Goal: Check status: Check status

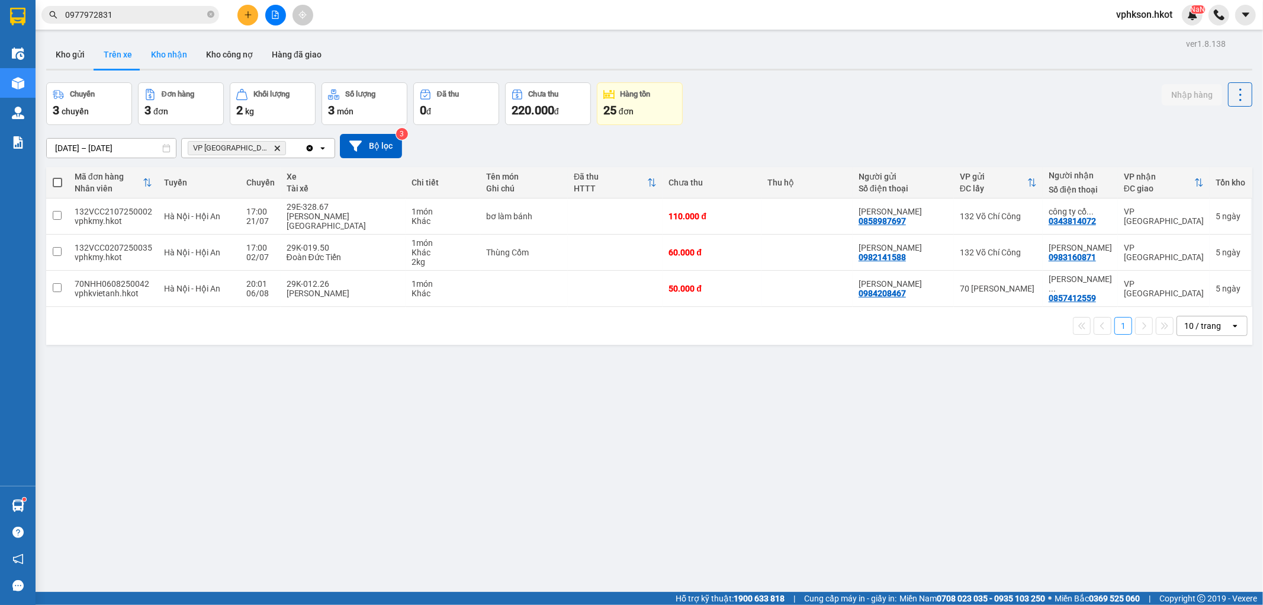
click at [181, 56] on button "Kho nhận" at bounding box center [169, 54] width 55 height 28
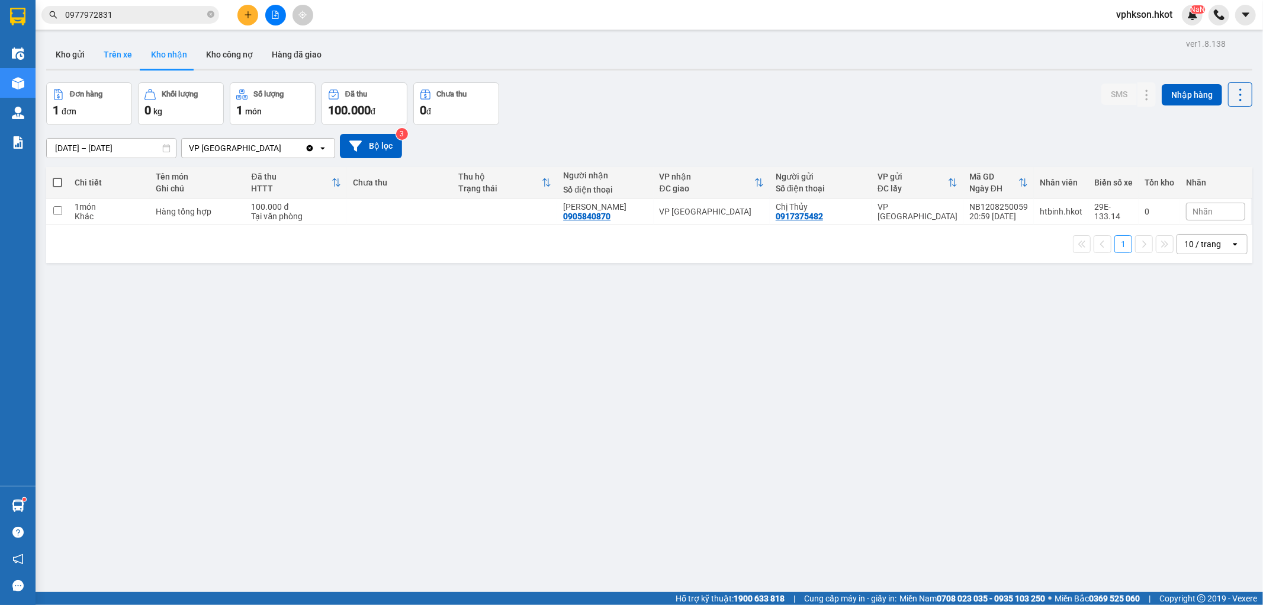
click at [117, 54] on button "Trên xe" at bounding box center [117, 54] width 47 height 28
type input "[DATE] – [DATE]"
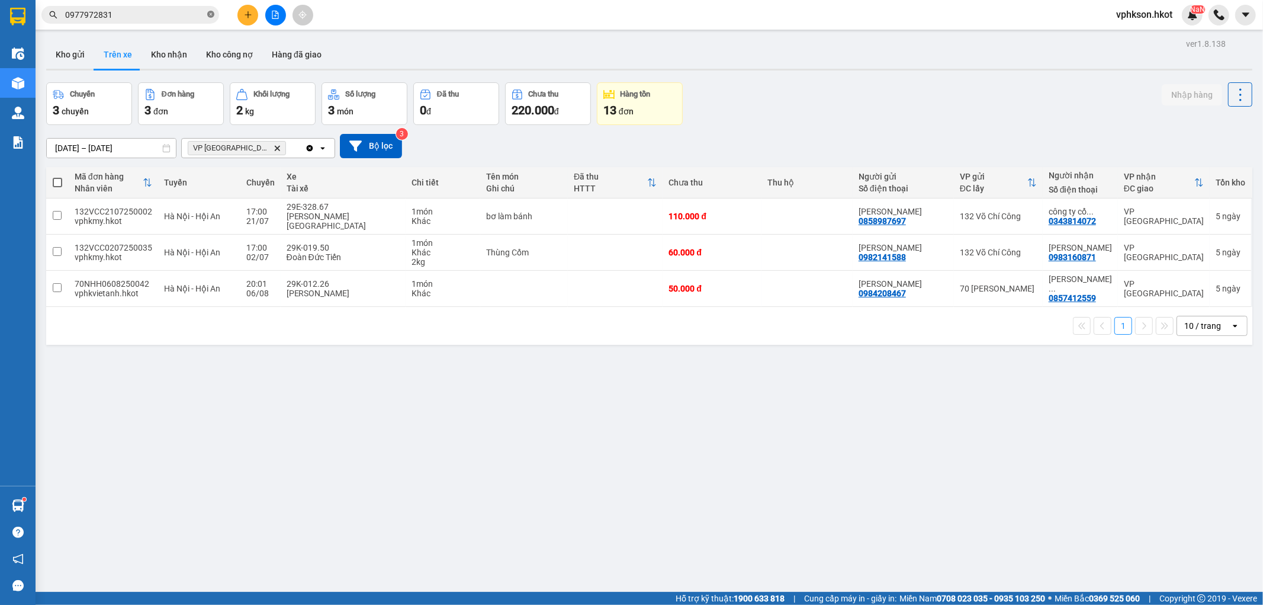
click at [210, 16] on icon "close-circle" at bounding box center [210, 14] width 7 height 7
click at [174, 64] on button "Kho nhận" at bounding box center [169, 54] width 55 height 28
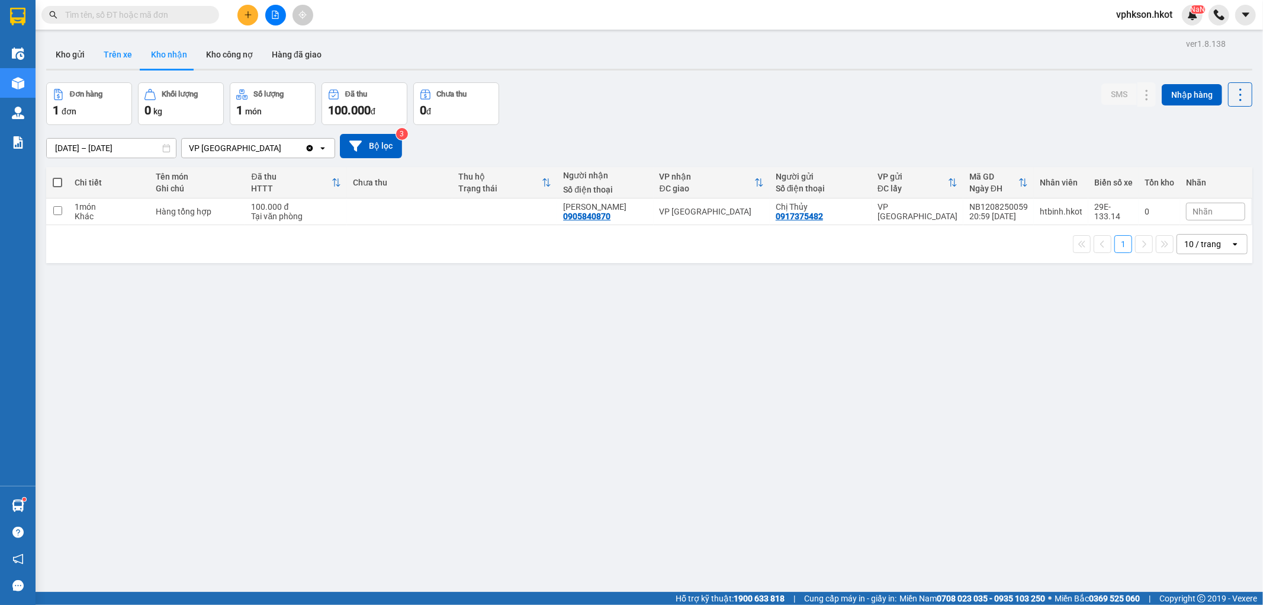
click at [129, 62] on button "Trên xe" at bounding box center [117, 54] width 47 height 28
type input "[DATE] – [DATE]"
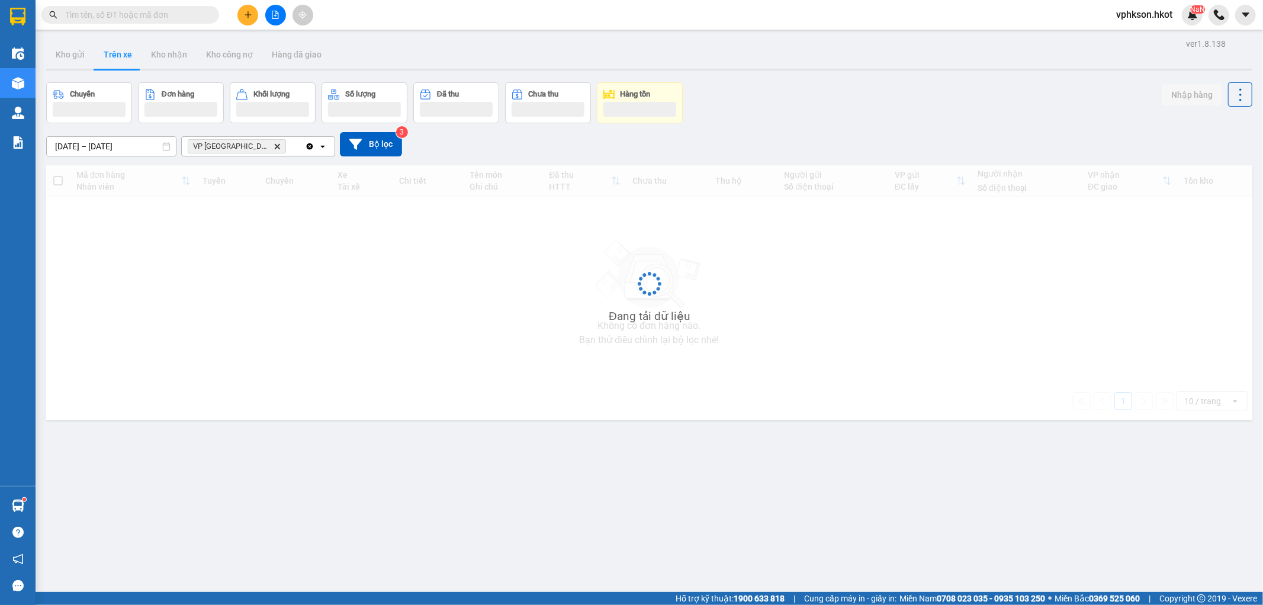
click at [275, 146] on icon "VP Đà Nẵng, close by backspace" at bounding box center [277, 145] width 5 height 5
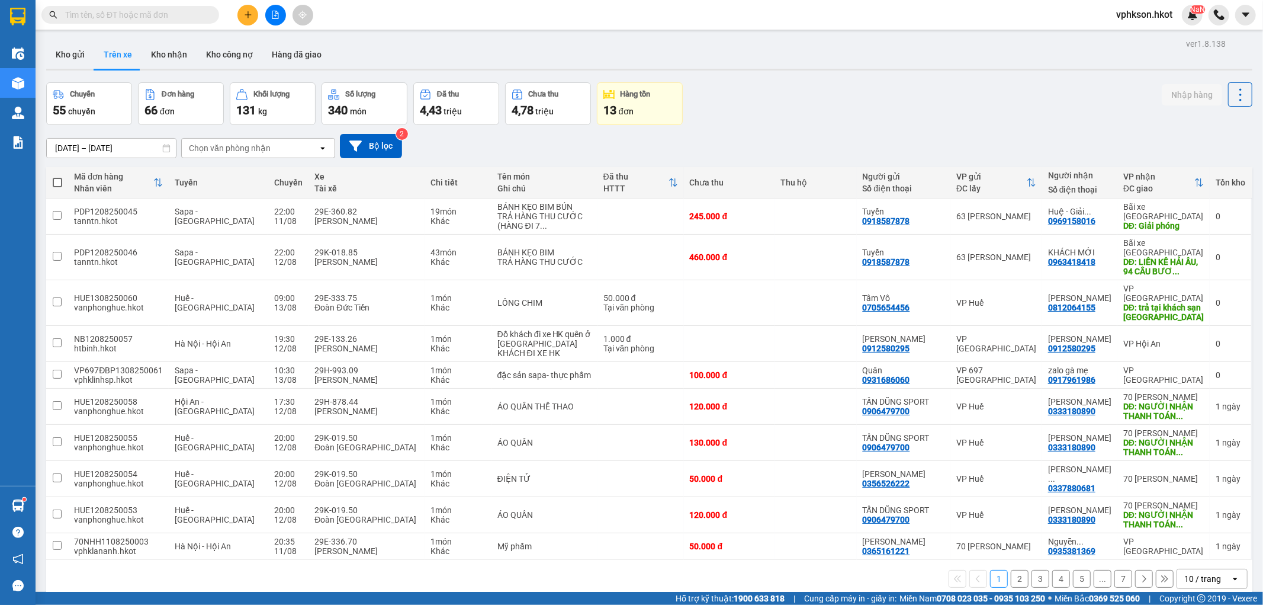
click at [243, 146] on div "Chọn văn phòng nhận" at bounding box center [230, 148] width 82 height 12
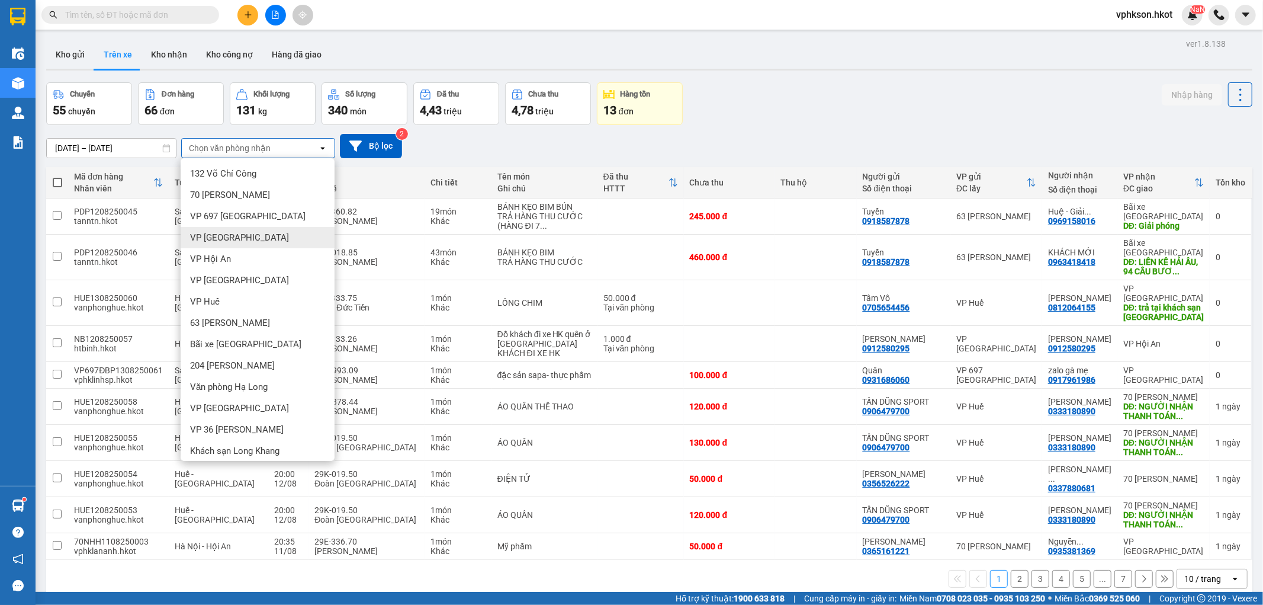
click at [222, 245] on div "VP [GEOGRAPHIC_DATA]" at bounding box center [258, 237] width 154 height 21
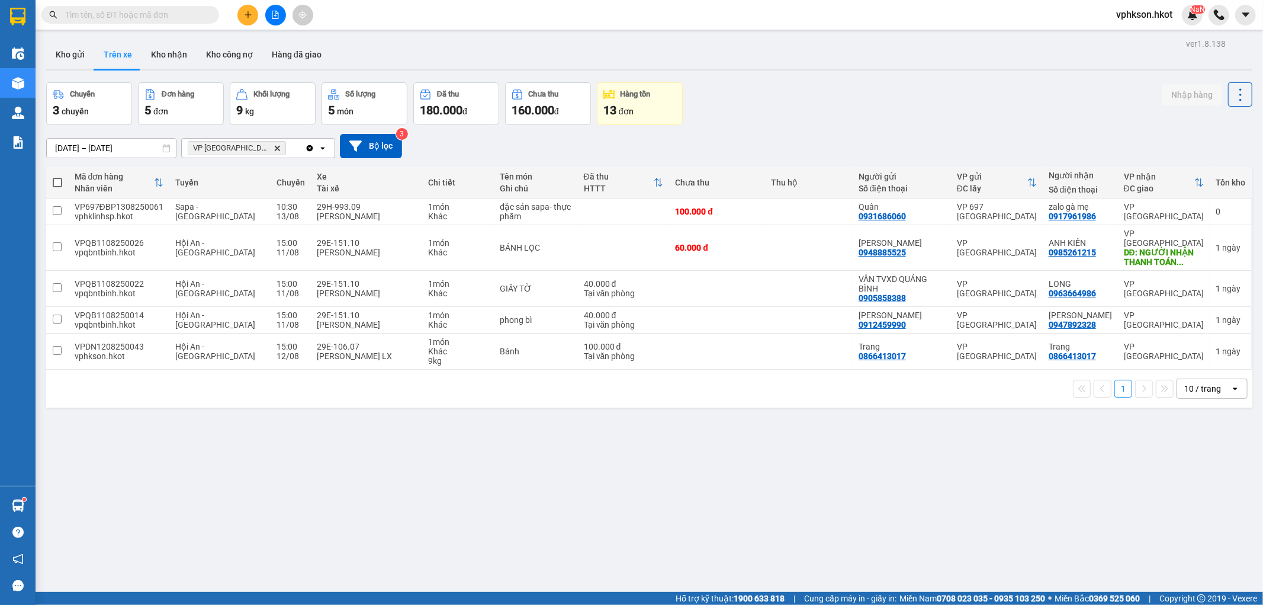
click at [274, 147] on icon "Delete" at bounding box center [277, 148] width 7 height 7
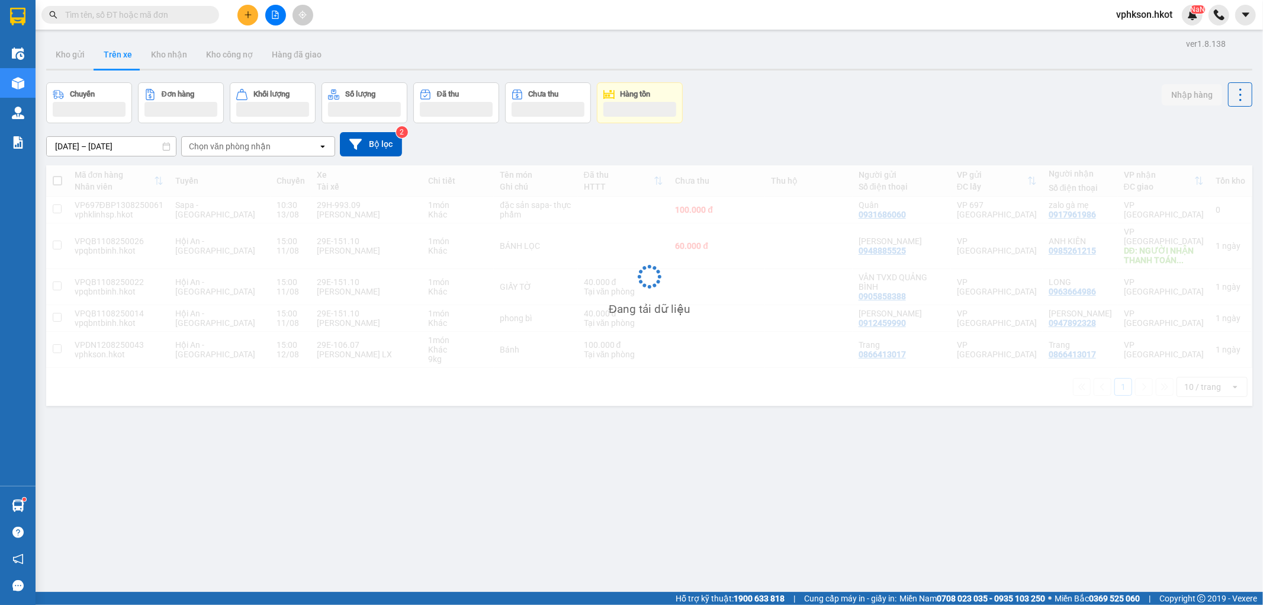
click at [249, 147] on div "Chọn văn phòng nhận" at bounding box center [230, 146] width 82 height 12
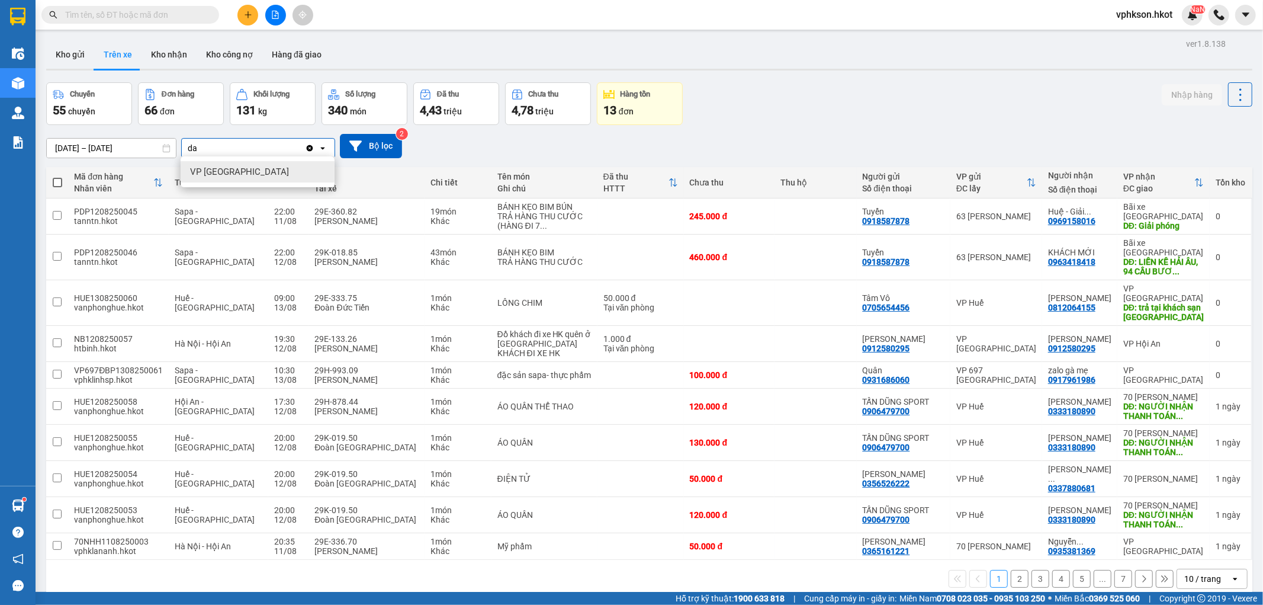
type input "da"
click at [229, 162] on div "VP [GEOGRAPHIC_DATA]" at bounding box center [258, 171] width 154 height 21
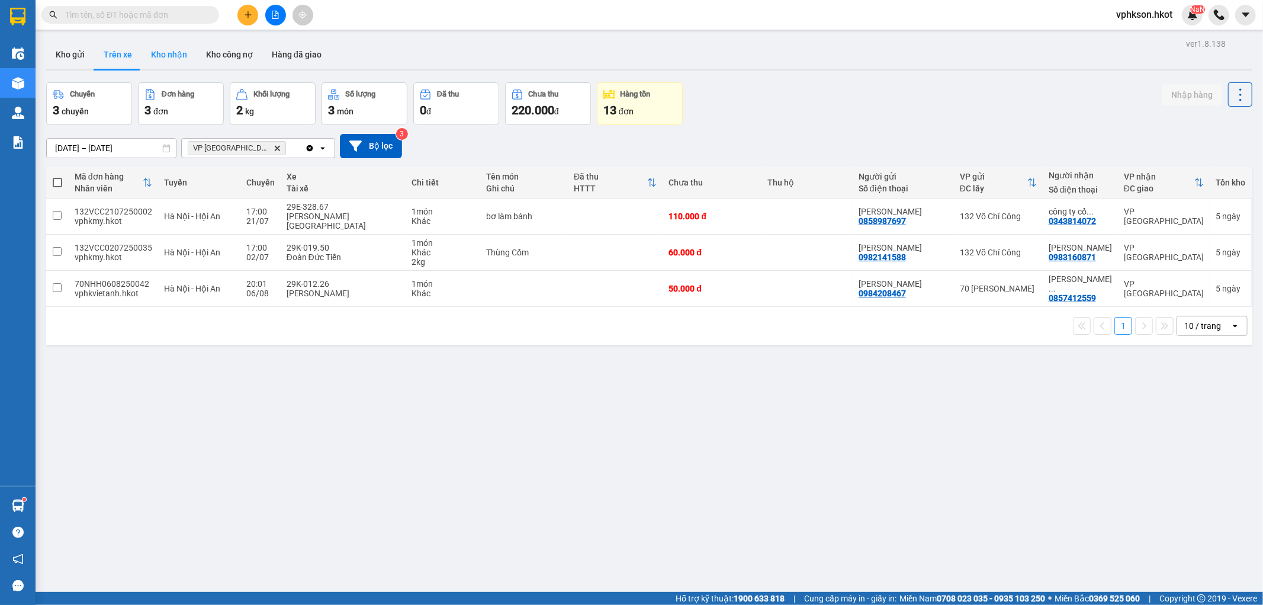
click at [178, 54] on button "Kho nhận" at bounding box center [169, 54] width 55 height 28
type input "[DATE] – [DATE]"
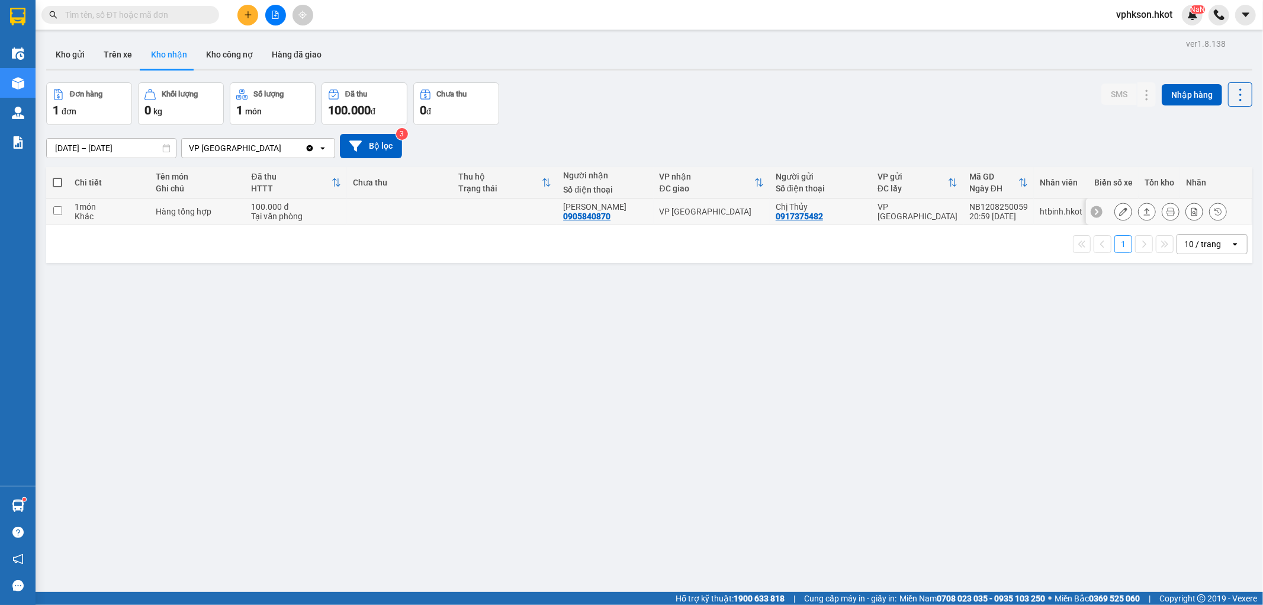
click at [720, 211] on div "VP [GEOGRAPHIC_DATA]" at bounding box center [712, 211] width 104 height 9
checkbox input "true"
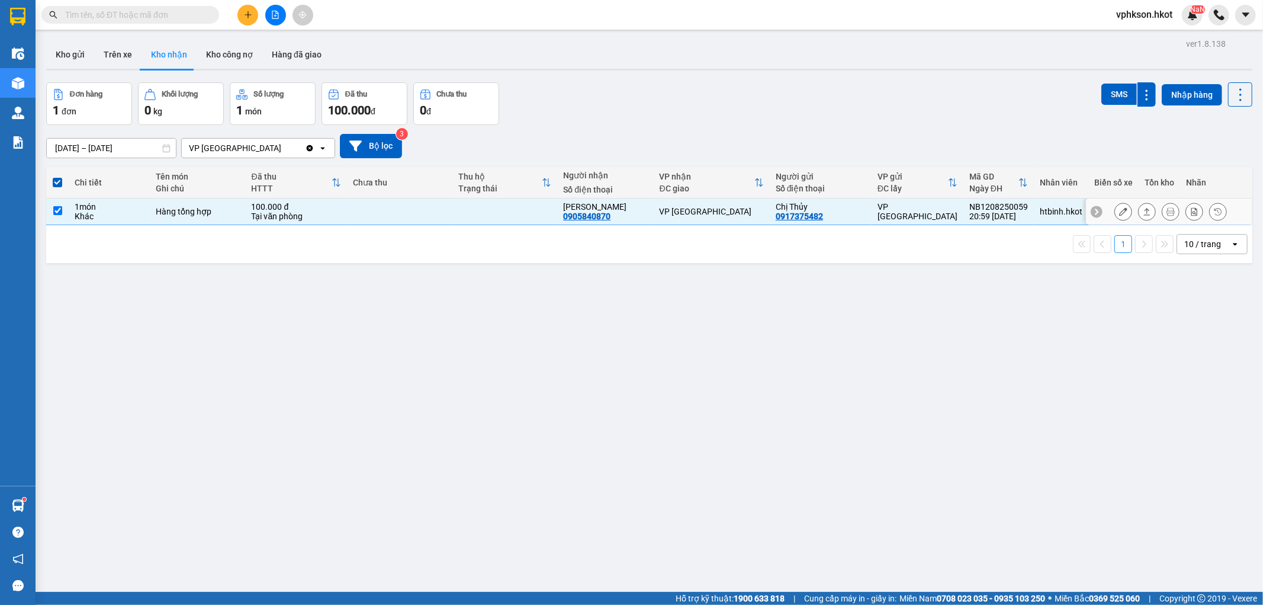
click at [1141, 208] on button at bounding box center [1147, 211] width 17 height 21
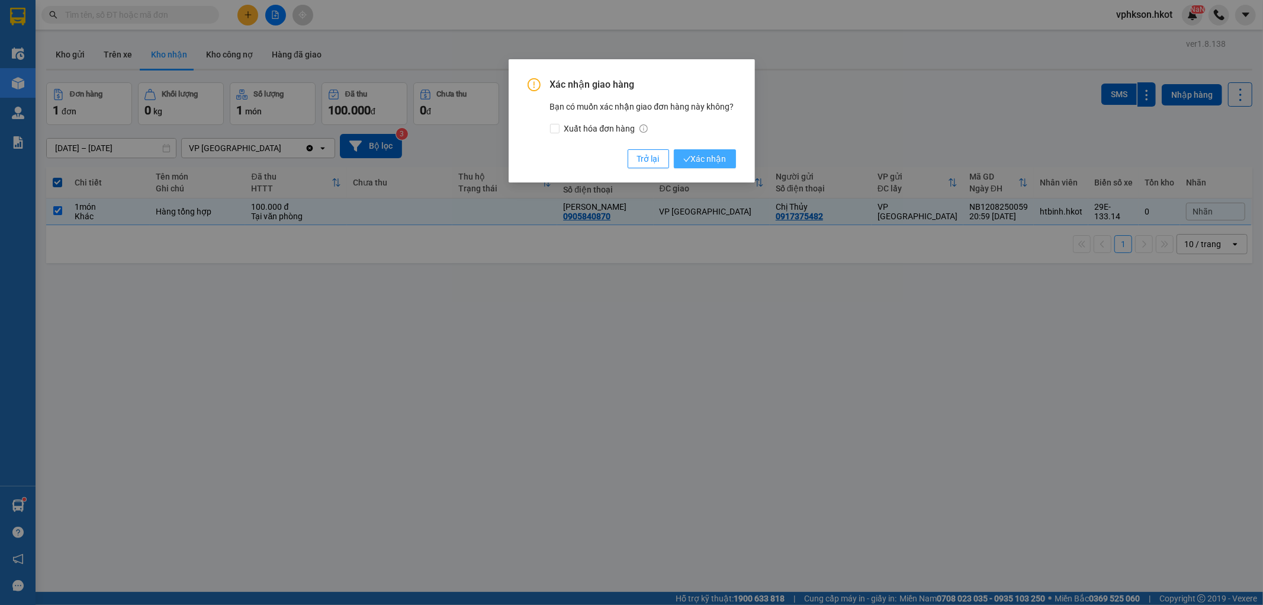
click at [710, 156] on span "Xác nhận" at bounding box center [704, 158] width 43 height 13
